Goal: Communication & Community: Share content

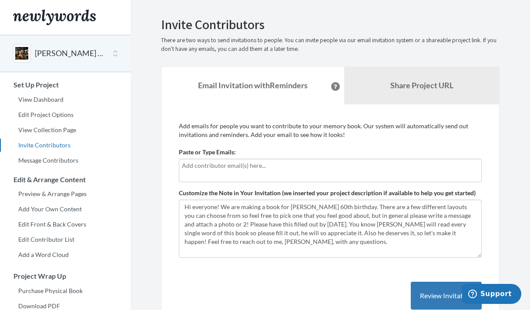
click at [276, 167] on input "text" at bounding box center [330, 166] width 297 height 10
click at [286, 132] on p "Add emails for people you want to contribute to your memory book. Our system wi…" at bounding box center [330, 130] width 303 height 17
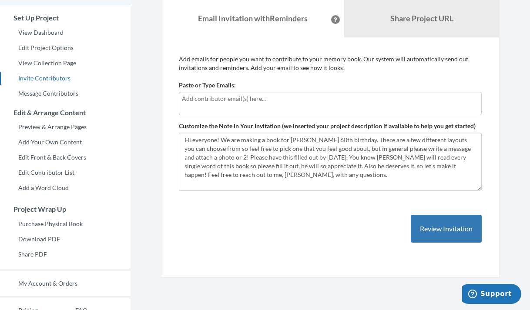
scroll to position [65, 0]
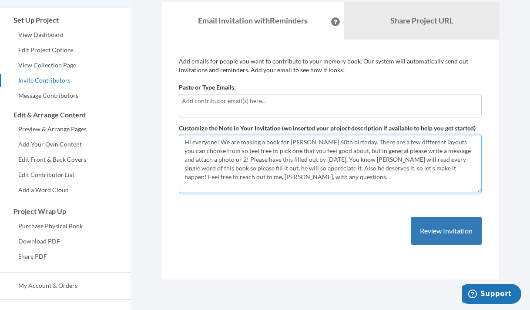
drag, startPoint x: 328, startPoint y: 159, endPoint x: 296, endPoint y: 159, distance: 32.6
click at [296, 159] on textarea "Hi everyone! We are making a book for [PERSON_NAME] 60th birthday. There are a …" at bounding box center [330, 164] width 303 height 58
click at [310, 175] on textarea "Hi everyone! We are making a book for [PERSON_NAME] 60th birthday. There are a …" at bounding box center [330, 164] width 303 height 58
drag, startPoint x: 329, startPoint y: 161, endPoint x: 297, endPoint y: 161, distance: 31.8
click at [297, 161] on textarea "Hi everyone! We are making a book for [PERSON_NAME] 60th birthday. There are a …" at bounding box center [330, 164] width 303 height 58
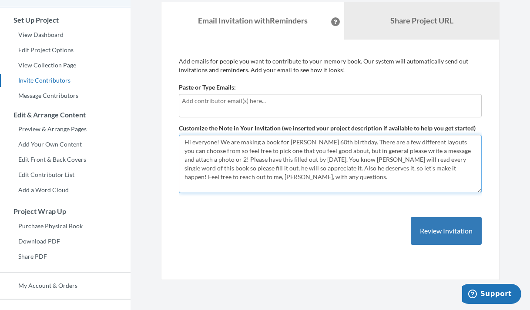
click at [316, 180] on textarea "Hi everyone! We are making a book for [PERSON_NAME] 60th birthday. There are a …" at bounding box center [330, 164] width 303 height 58
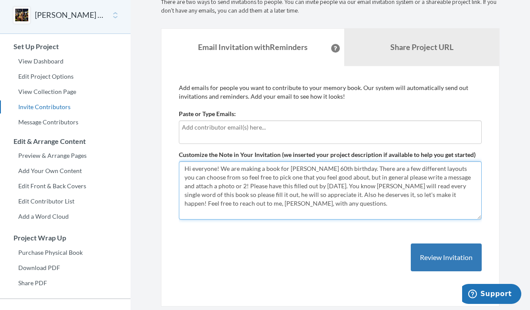
scroll to position [35, 0]
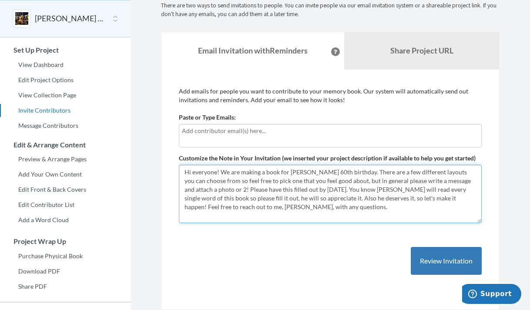
click at [219, 189] on textarea "Hi everyone! We are making a book for [PERSON_NAME] 60th birthday. There are a …" at bounding box center [330, 194] width 303 height 58
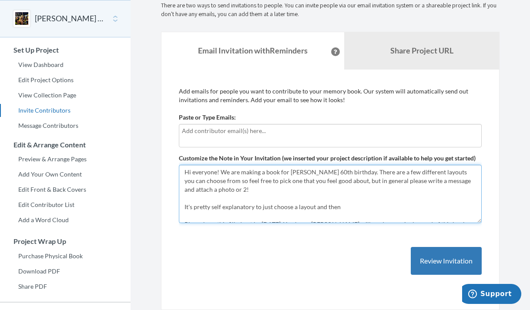
drag, startPoint x: 346, startPoint y: 206, endPoint x: 181, endPoint y: 202, distance: 165.0
click at [181, 202] on textarea "Hi everyone! We are making a book for [PERSON_NAME] 60th birthday. There are a …" at bounding box center [330, 194] width 303 height 58
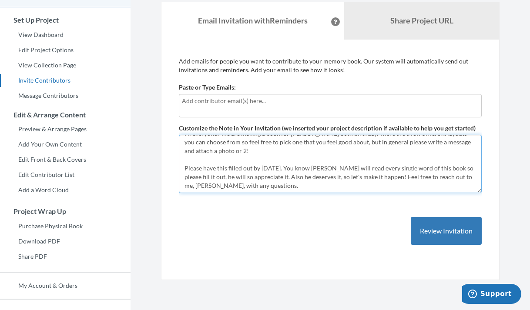
scroll to position [0, 0]
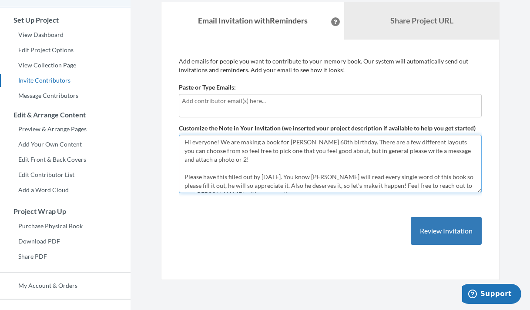
type textarea "Hi everyone! We are making a book for [PERSON_NAME] 60th birthday. There are a …"
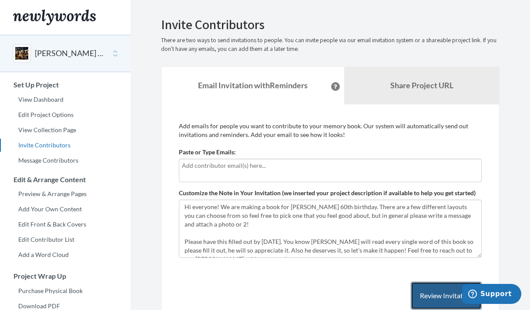
click at [437, 294] on button "Review Invitation" at bounding box center [446, 296] width 71 height 28
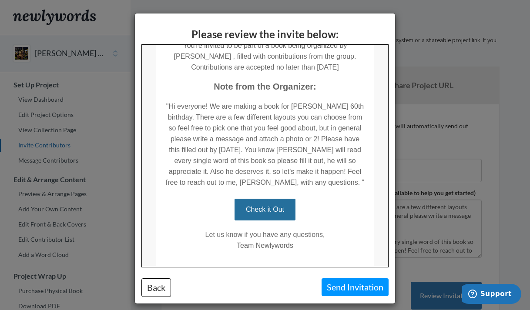
scroll to position [183, 0]
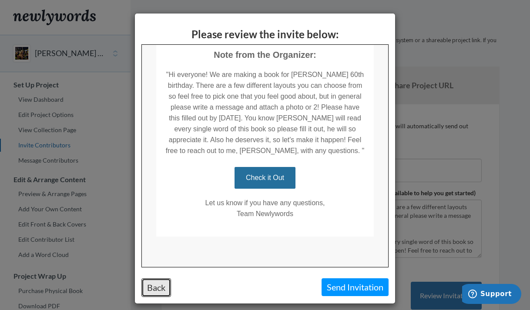
click at [161, 289] on button "Back" at bounding box center [156, 288] width 30 height 19
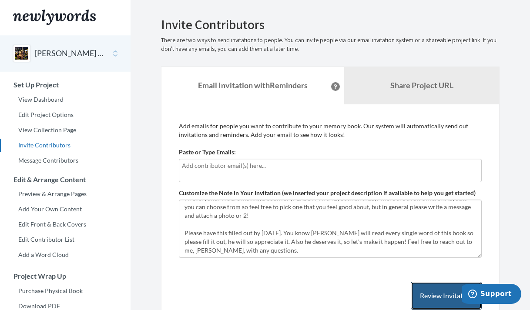
scroll to position [0, 0]
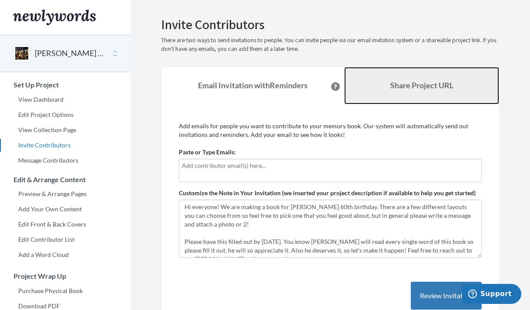
click at [374, 87] on link "Share Project URL" at bounding box center [421, 85] width 155 height 37
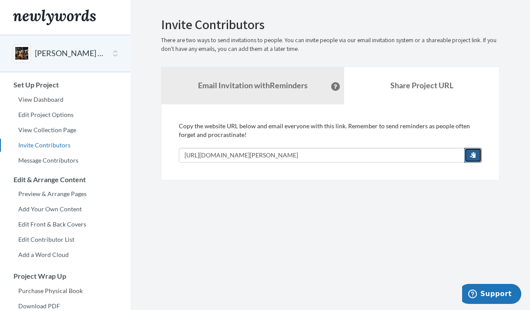
click at [472, 156] on span "button" at bounding box center [473, 155] width 6 height 6
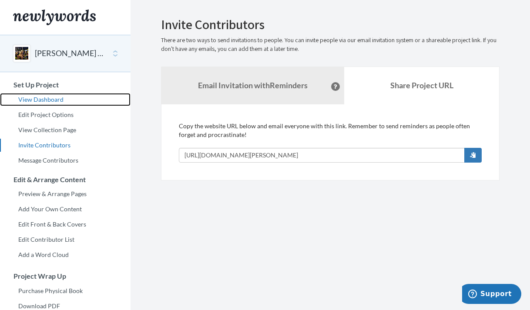
click at [52, 95] on link "View Dashboard" at bounding box center [65, 99] width 131 height 13
